Goal: Task Accomplishment & Management: Use online tool/utility

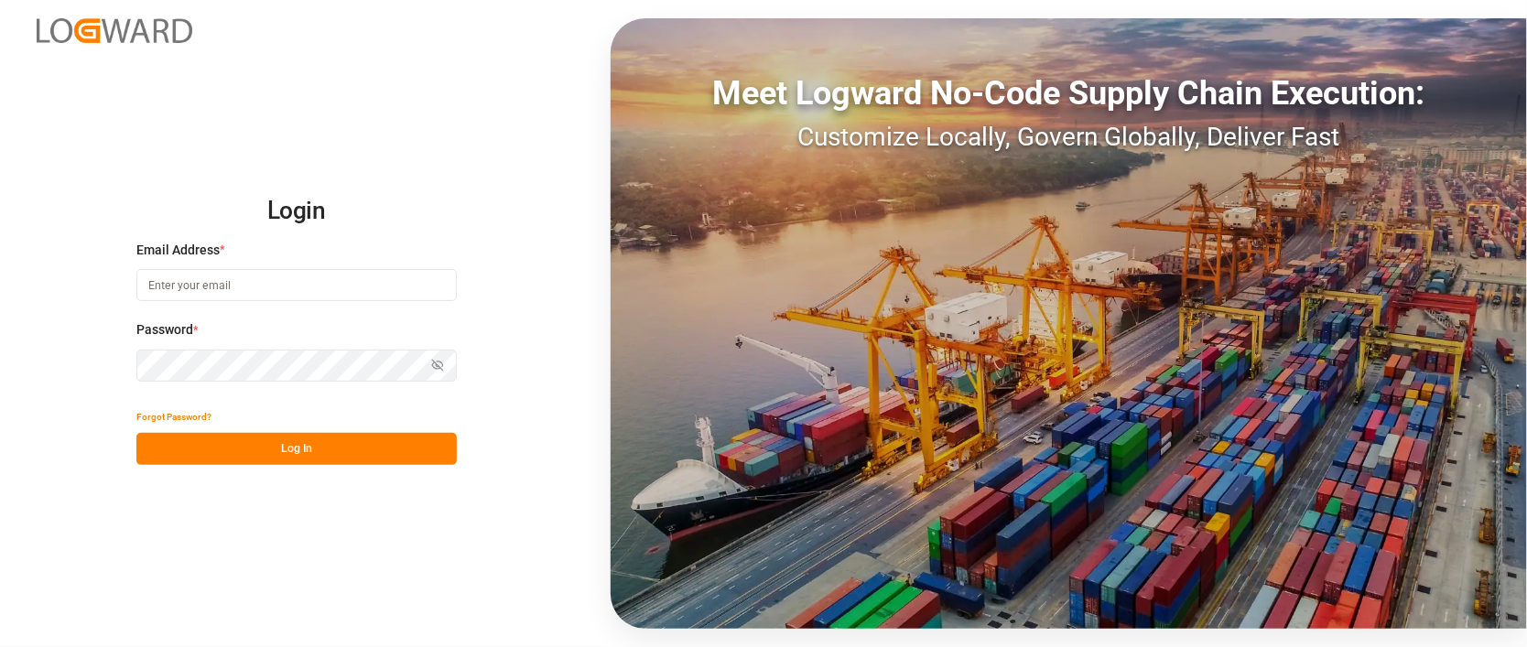
type input "[PERSON_NAME][EMAIL_ADDRESS][PERSON_NAME][DOMAIN_NAME]"
click at [281, 450] on button "Log In" at bounding box center [296, 449] width 320 height 32
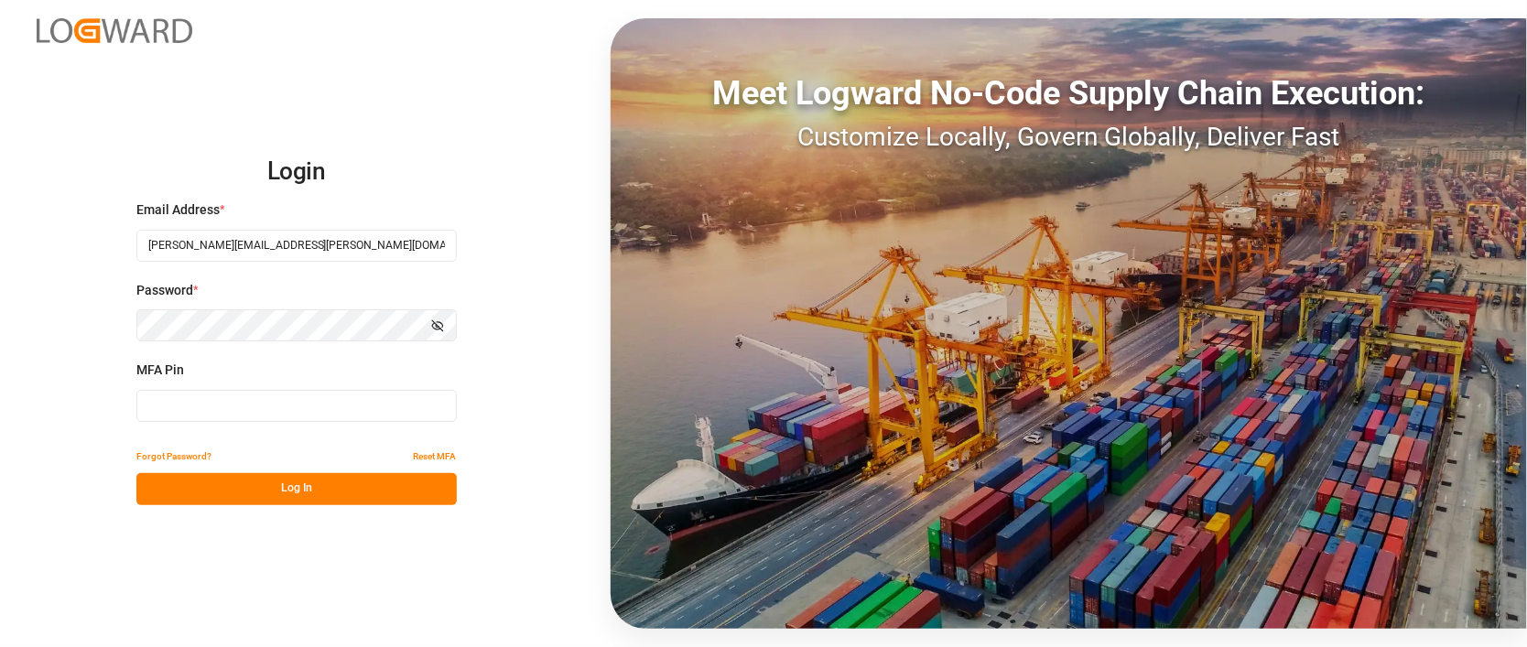
click at [296, 394] on input at bounding box center [296, 406] width 320 height 32
type input "868567"
click at [298, 494] on button "Log In" at bounding box center [296, 489] width 320 height 32
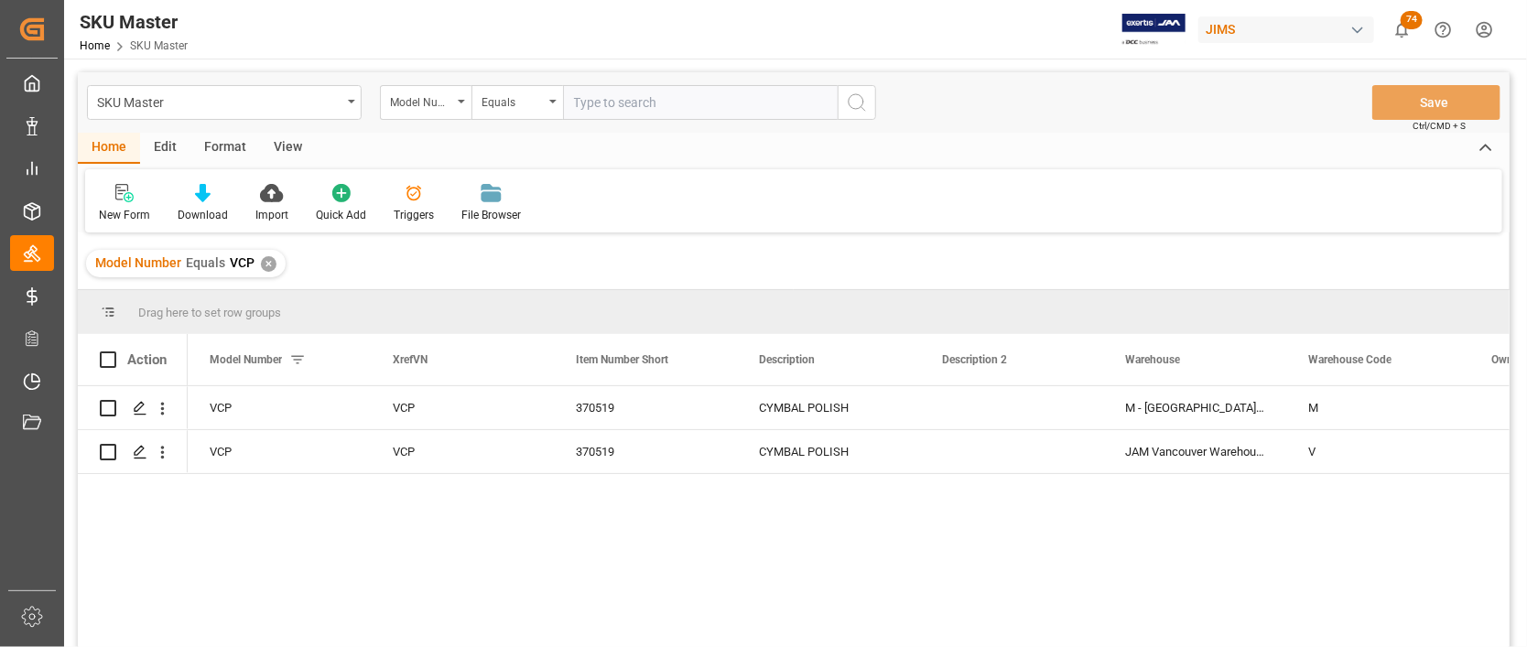
click at [266, 260] on div "✕" at bounding box center [269, 264] width 16 height 16
